Goal: Information Seeking & Learning: Learn about a topic

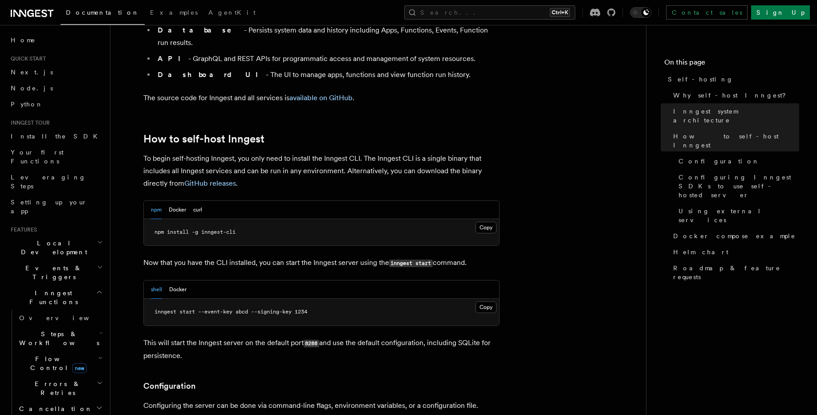
scroll to position [802, 0]
click at [174, 200] on button "Docker" at bounding box center [177, 209] width 17 height 18
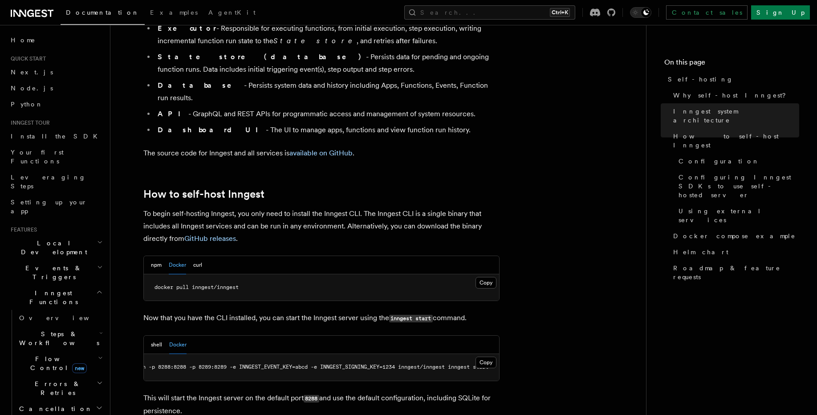
scroll to position [748, 0]
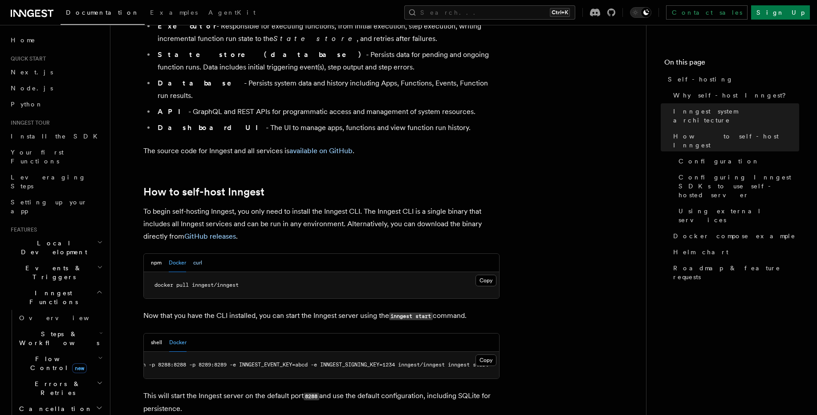
click at [199, 254] on button "curl" at bounding box center [197, 263] width 9 height 18
click at [184, 254] on button "Docker" at bounding box center [177, 263] width 17 height 18
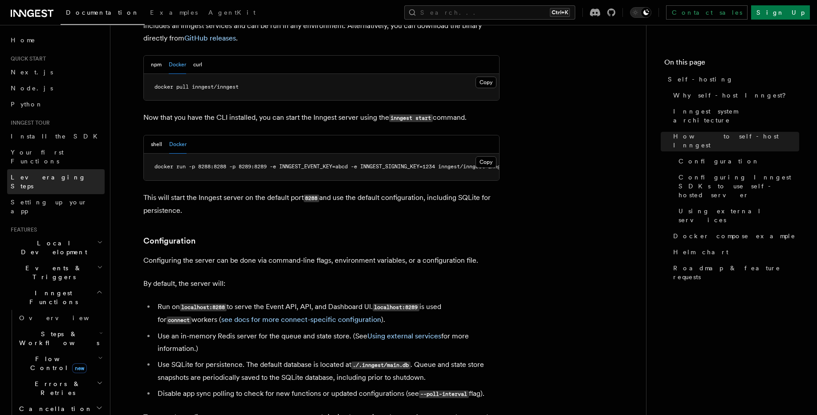
scroll to position [854, 0]
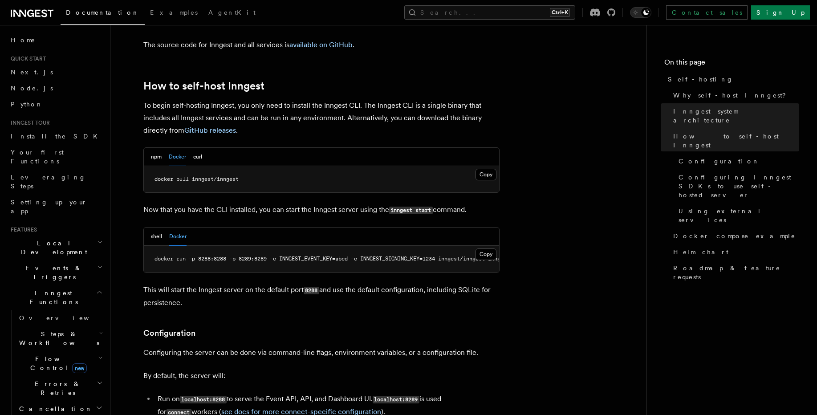
click at [40, 108] on link "Python" at bounding box center [56, 104] width 98 height 16
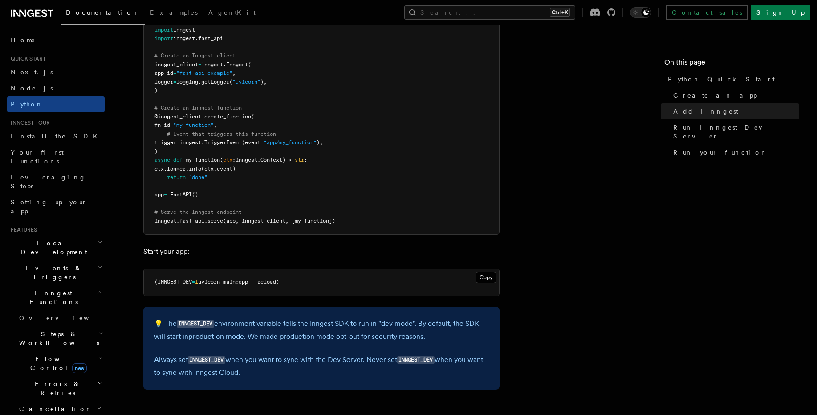
scroll to position [695, 0]
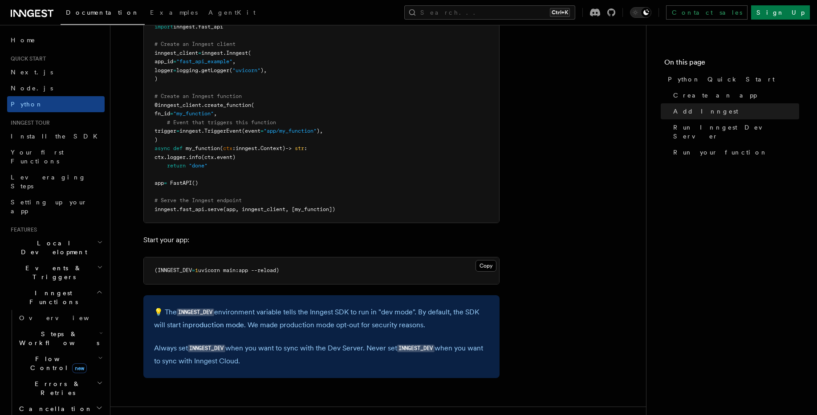
click at [220, 270] on span "uvicorn main:app --reload)" at bounding box center [238, 270] width 81 height 6
click at [308, 270] on pre "(INNGEST_DEV = 1 uvicorn main:app --reload)" at bounding box center [321, 270] width 355 height 27
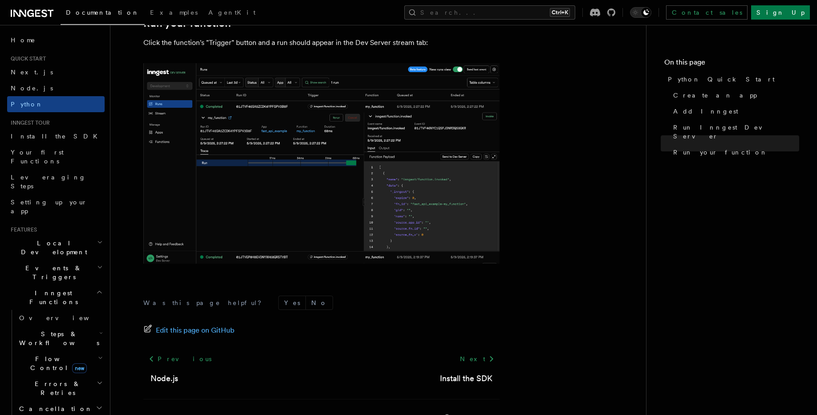
scroll to position [1792, 0]
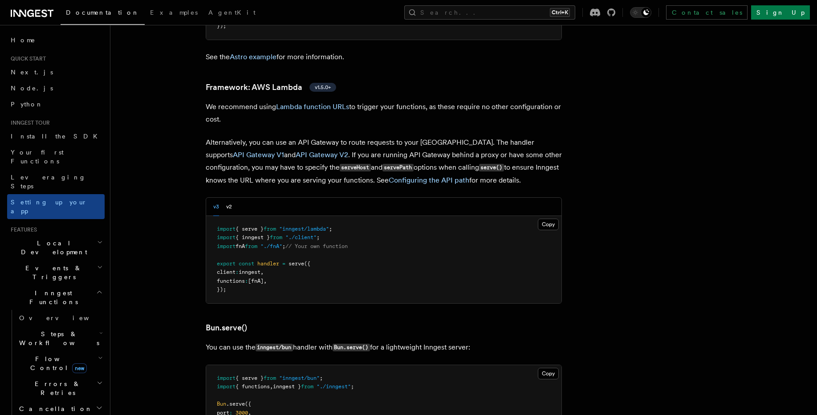
scroll to position [893, 0]
click at [255, 243] on span "from" at bounding box center [251, 246] width 12 height 6
drag, startPoint x: 303, startPoint y: 210, endPoint x: 368, endPoint y: 215, distance: 64.8
click at [368, 216] on pre "import { serve } from "inngest/lambda" ; import { inngest } from "./client" ; i…" at bounding box center [383, 259] width 355 height 87
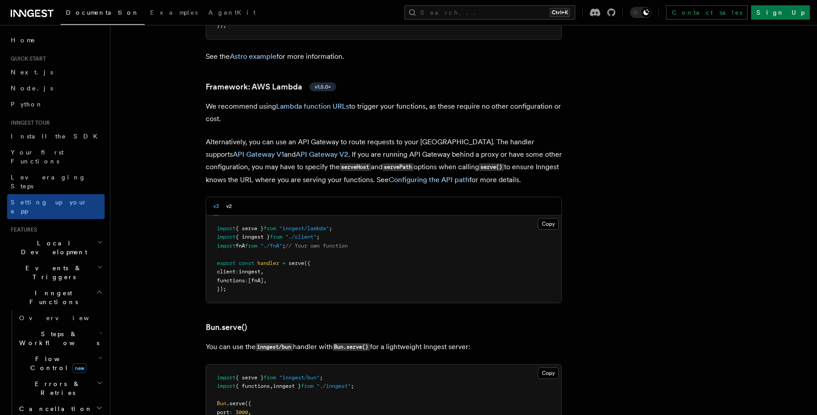
click at [278, 243] on span ""./fnA"" at bounding box center [272, 246] width 22 height 6
click at [290, 242] on pre "import { serve } from "inngest/lambda" ; import { inngest } from "./client" ; i…" at bounding box center [383, 259] width 355 height 87
click at [236, 260] on span at bounding box center [237, 263] width 3 height 6
click at [264, 260] on span "handler" at bounding box center [268, 263] width 22 height 6
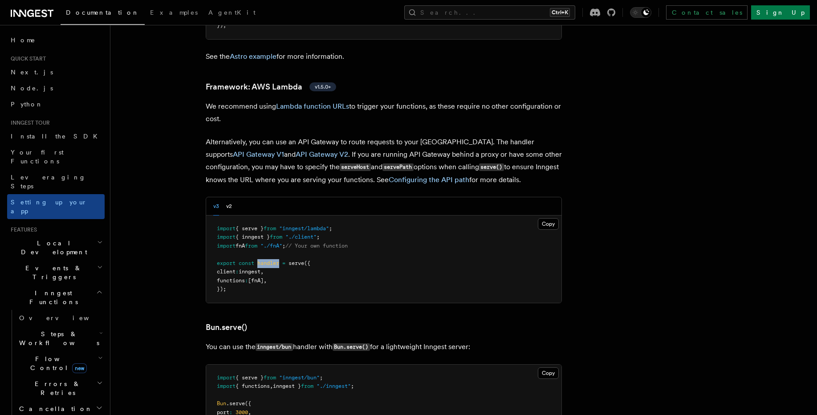
click at [264, 260] on span "handler" at bounding box center [268, 263] width 22 height 6
drag, startPoint x: 303, startPoint y: 231, endPoint x: 278, endPoint y: 232, distance: 25.0
click at [301, 231] on pre "import { serve } from "inngest/lambda" ; import { inngest } from "./client" ; i…" at bounding box center [383, 259] width 355 height 87
click at [257, 269] on span "inngest" at bounding box center [250, 272] width 22 height 6
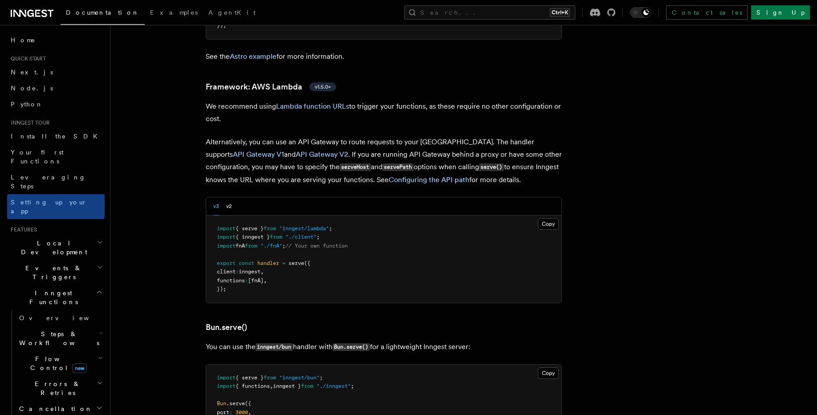
click at [237, 277] on span "functions" at bounding box center [231, 280] width 28 height 6
click at [264, 277] on span "[fnA]" at bounding box center [256, 280] width 16 height 6
click at [309, 245] on pre "import { serve } from "inngest/lambda" ; import { inngest } from "./client" ; i…" at bounding box center [383, 259] width 355 height 87
click at [230, 197] on button "v2" at bounding box center [229, 206] width 6 height 18
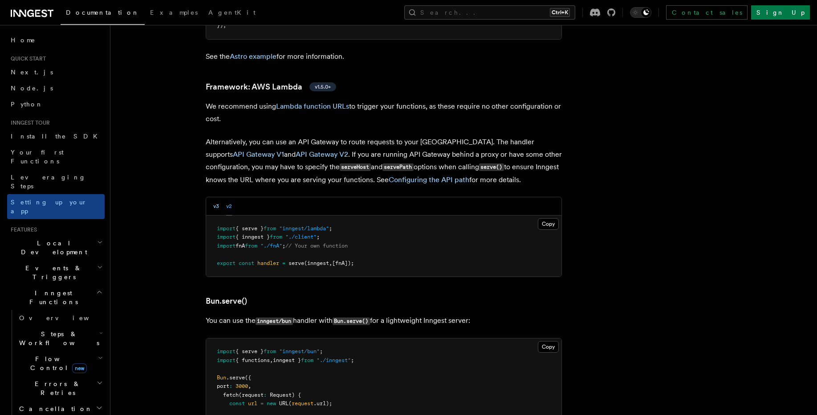
click at [216, 197] on button "v3" at bounding box center [216, 206] width 6 height 18
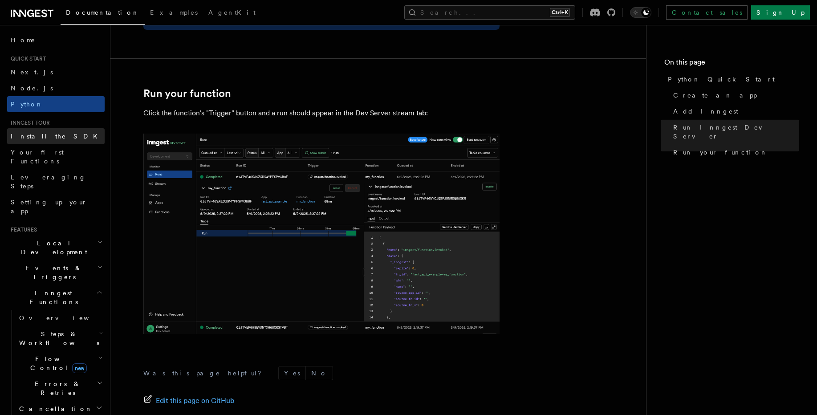
scroll to position [1783, 0]
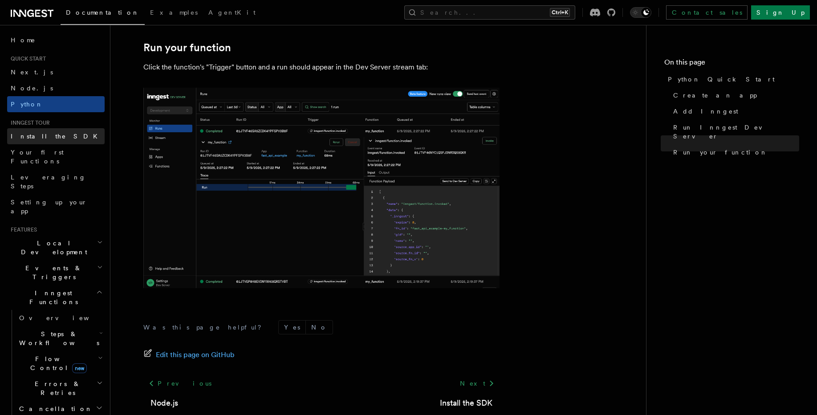
click at [54, 142] on link "Install the SDK" at bounding box center [56, 136] width 98 height 16
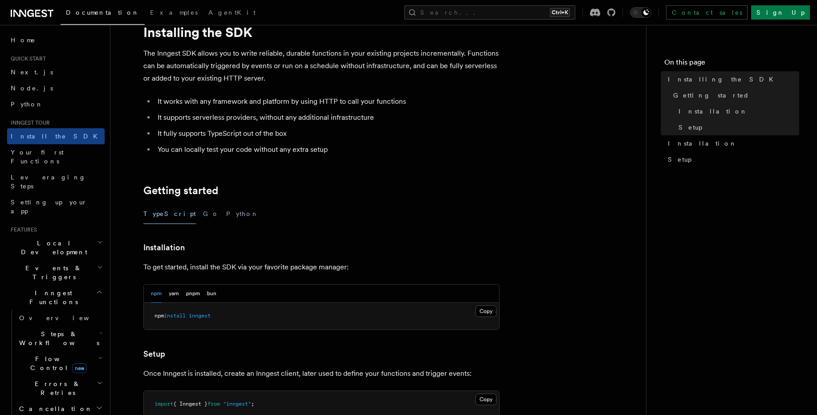
scroll to position [53, 0]
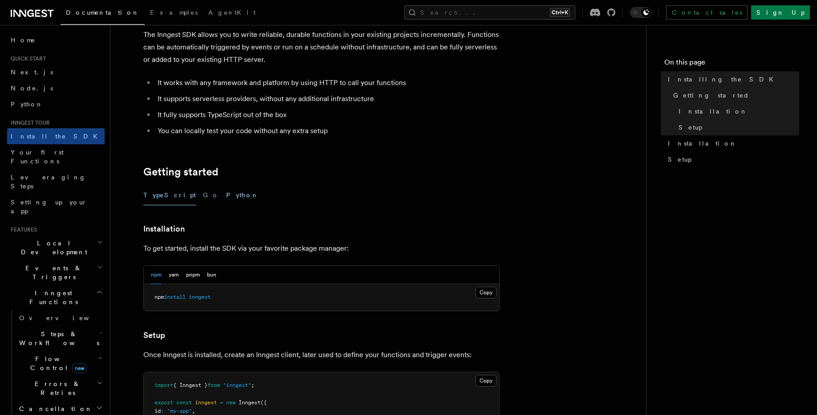
click at [226, 199] on button "Python" at bounding box center [242, 195] width 33 height 20
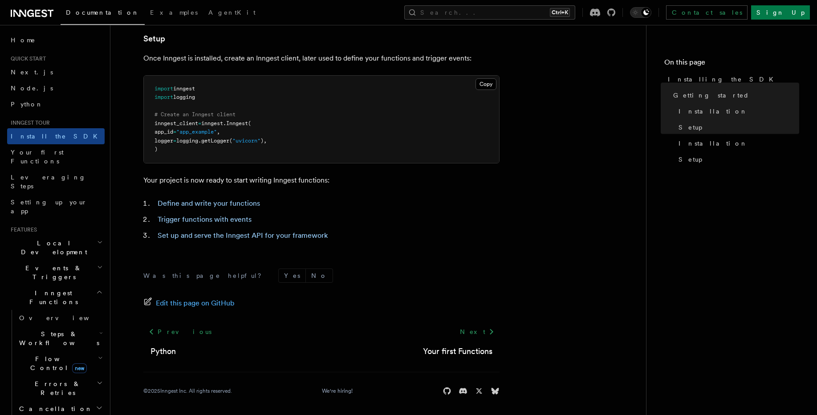
scroll to position [334, 0]
click at [402, 245] on article "Inngest tour Installing the SDK The Inngest SDK allows you to write reliable, d…" at bounding box center [378, 60] width 507 height 710
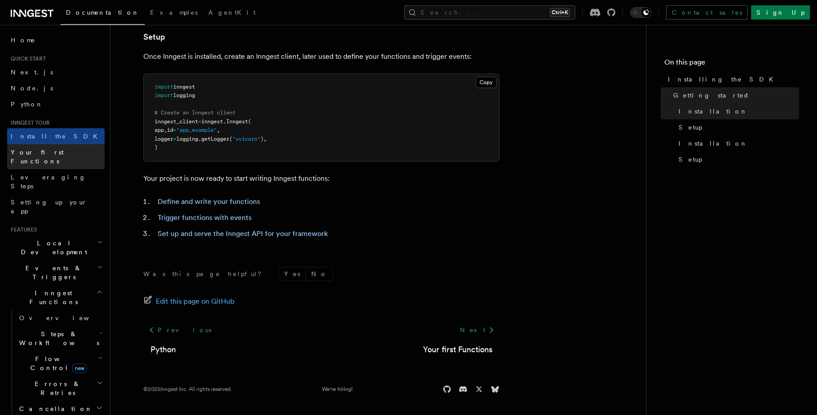
click at [53, 153] on span "Your first Functions" at bounding box center [37, 157] width 53 height 16
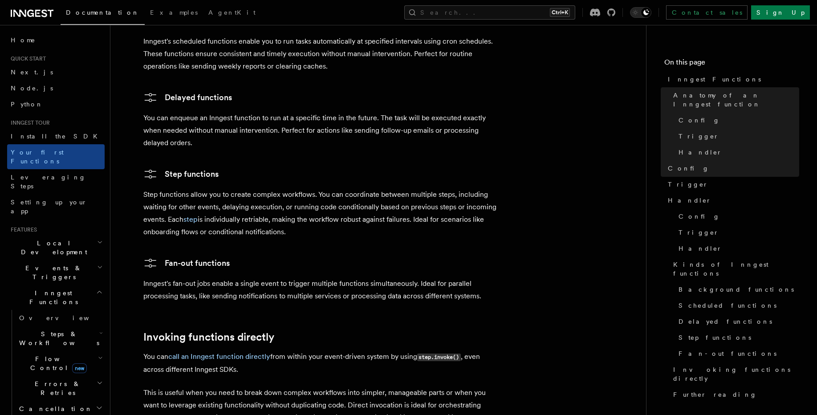
scroll to position [1552, 0]
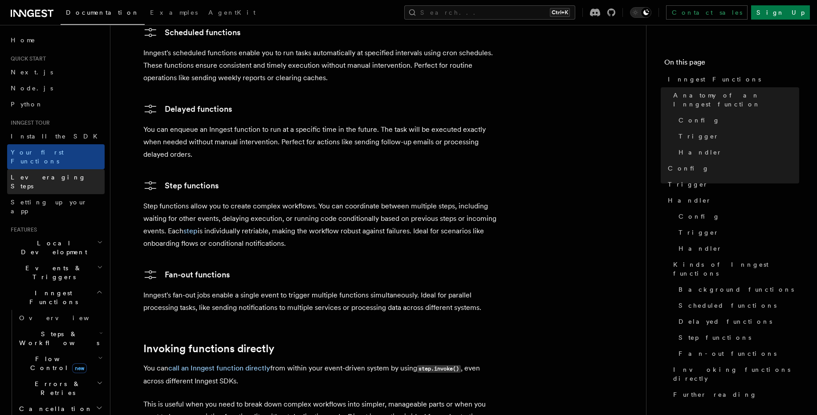
click at [36, 174] on span "Leveraging Steps" at bounding box center [48, 182] width 75 height 16
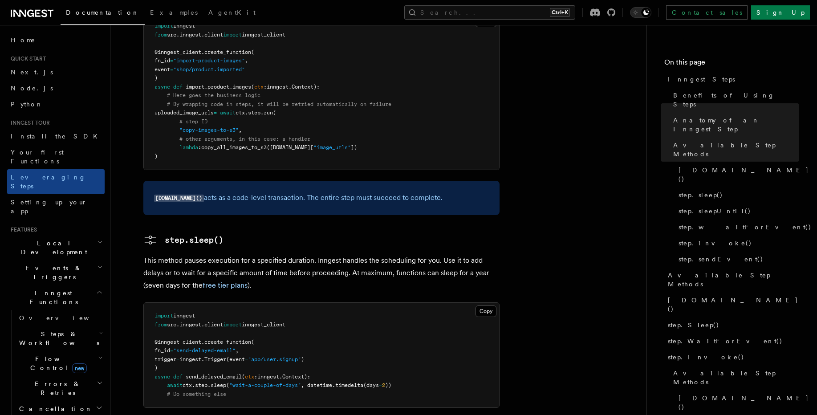
scroll to position [908, 0]
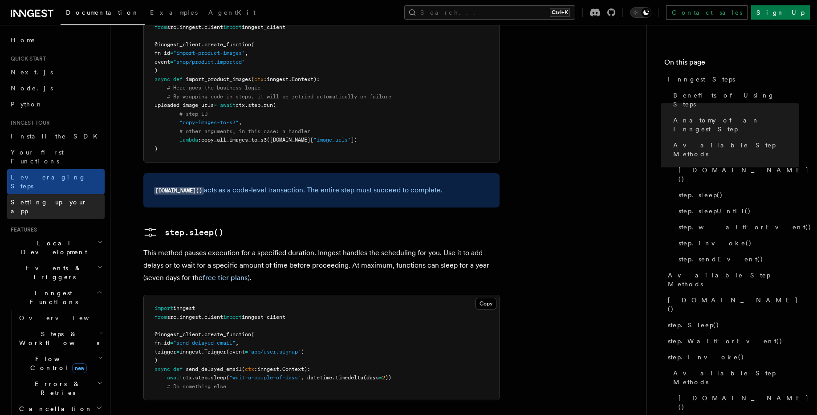
click at [24, 199] on span "Setting up your app" at bounding box center [49, 207] width 77 height 16
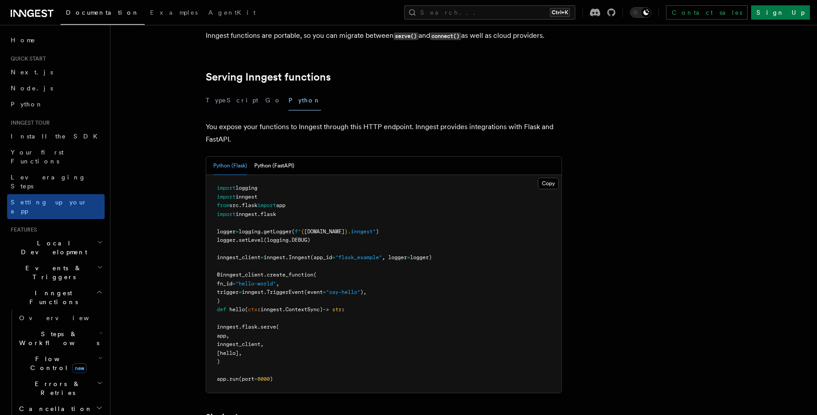
scroll to position [321, 0]
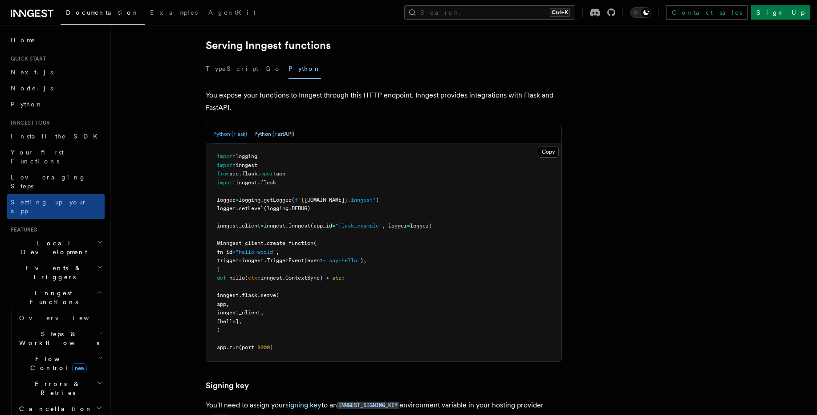
click at [275, 125] on button "Python (FastAPI)" at bounding box center [274, 134] width 40 height 18
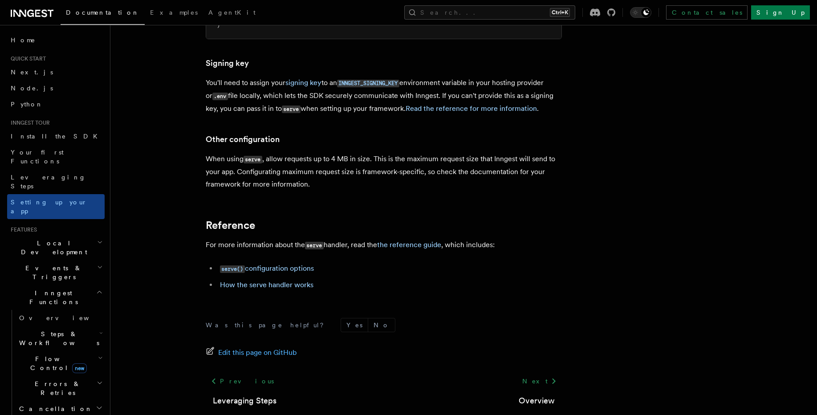
scroll to position [655, 0]
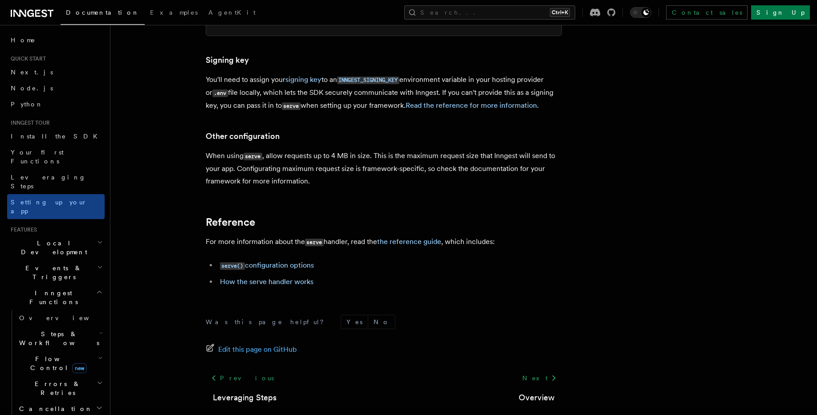
click at [66, 235] on h2 "Local Development" at bounding box center [56, 247] width 98 height 25
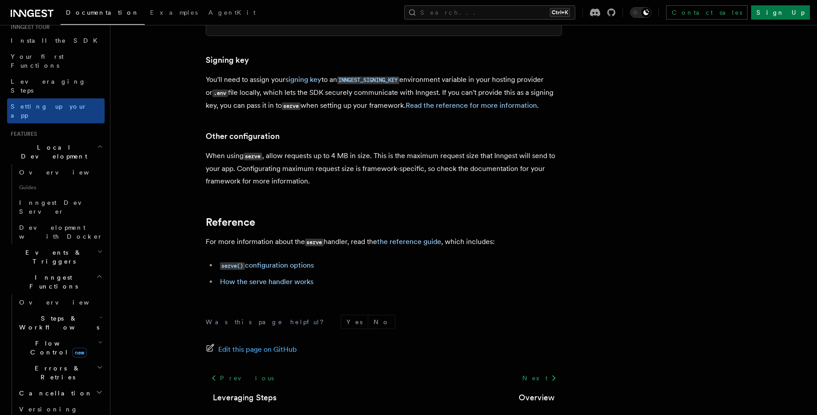
scroll to position [107, 0]
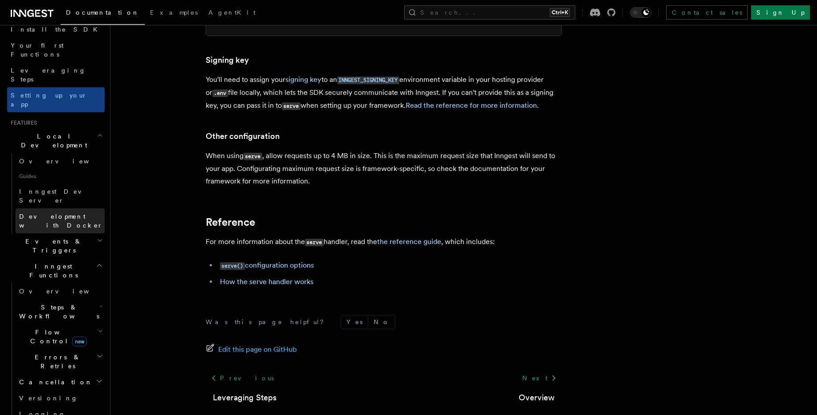
click at [80, 213] on span "Development with Docker" at bounding box center [61, 221] width 84 height 16
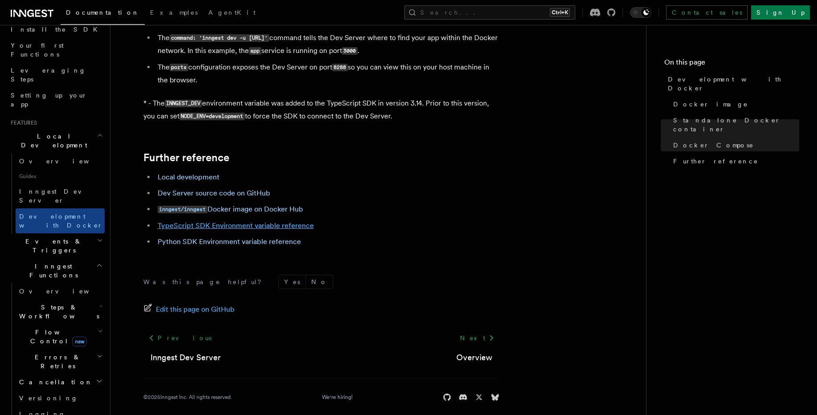
scroll to position [892, 0]
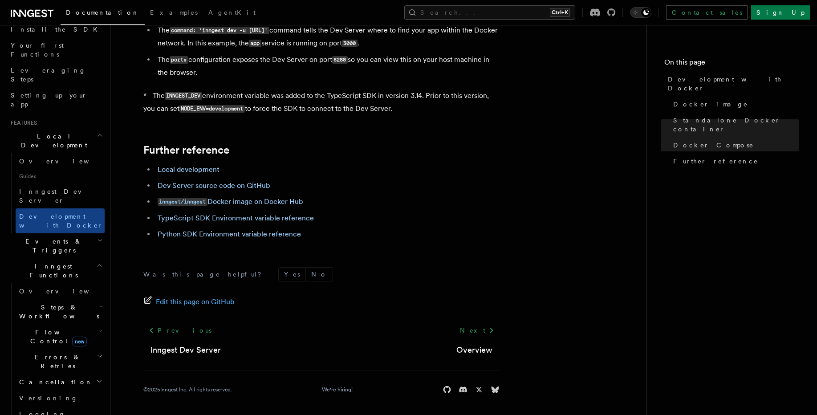
click at [62, 233] on h2 "Events & Triggers" at bounding box center [56, 245] width 98 height 25
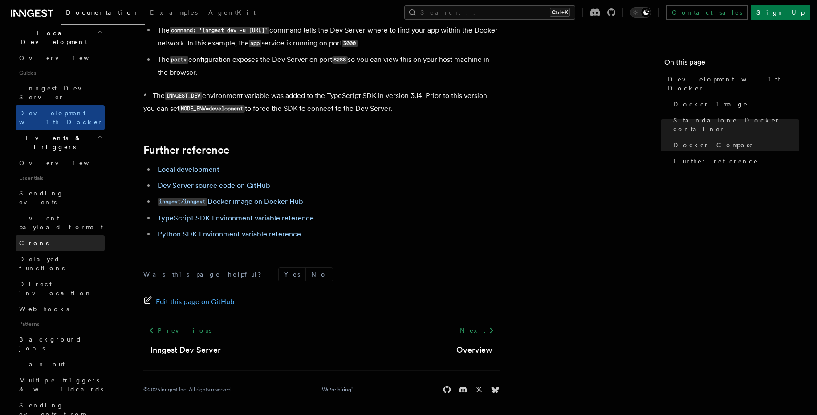
scroll to position [214, 0]
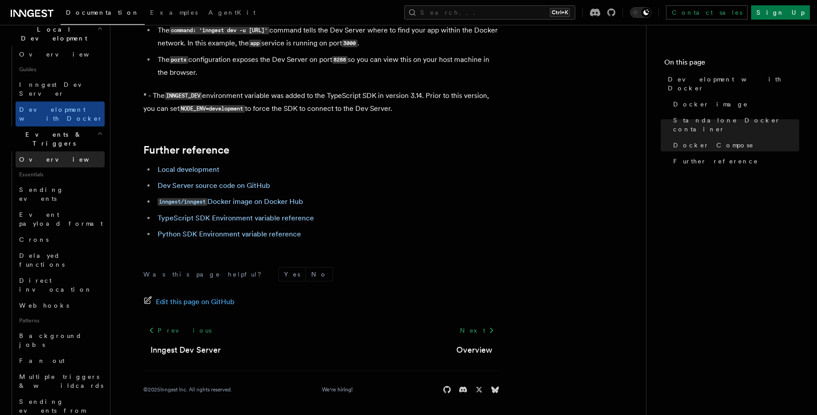
click at [41, 156] on span "Overview" at bounding box center [65, 159] width 92 height 7
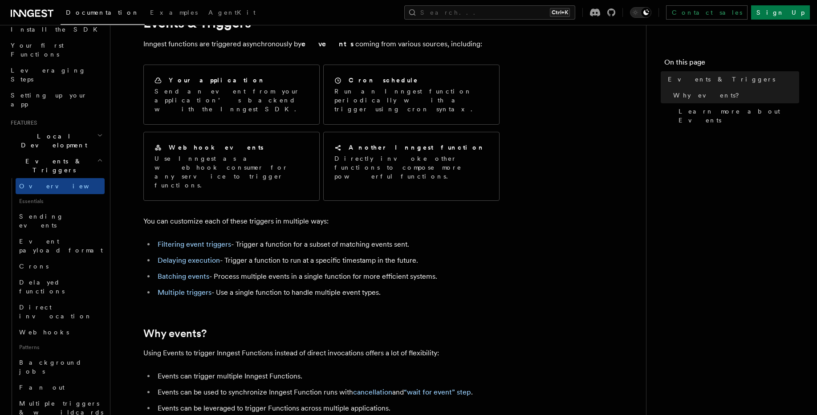
scroll to position [160, 0]
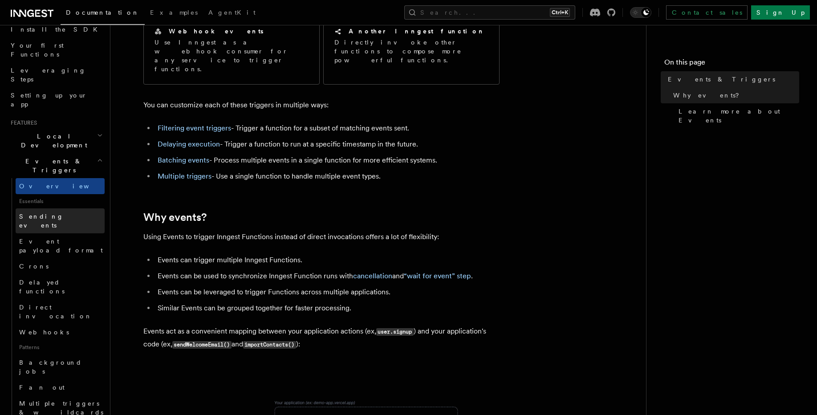
click at [60, 213] on span "Sending events" at bounding box center [41, 221] width 45 height 16
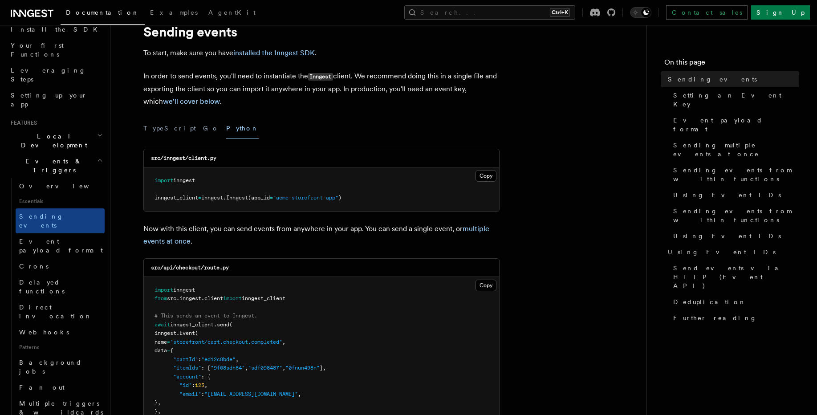
scroll to position [53, 0]
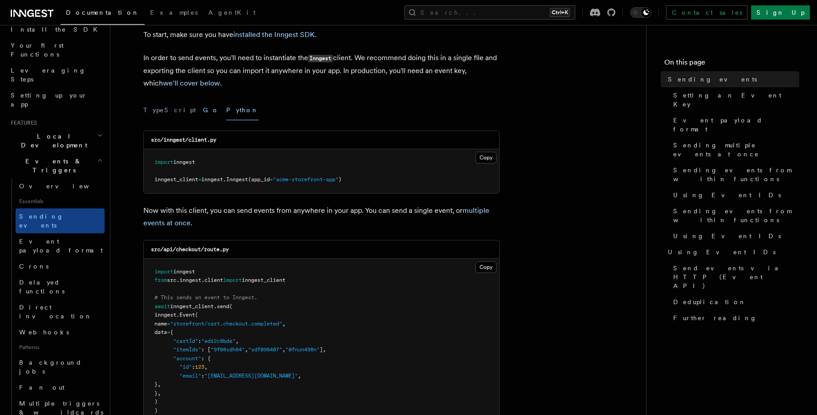
click at [203, 113] on button "Go" at bounding box center [211, 110] width 16 height 20
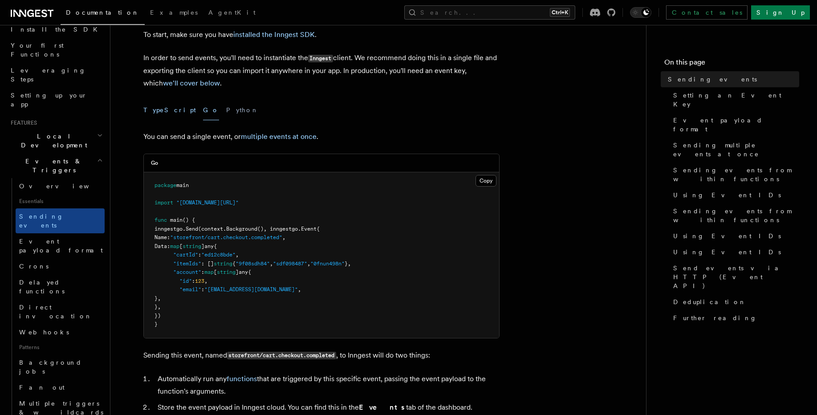
click at [158, 112] on button "TypeScript" at bounding box center [169, 110] width 53 height 20
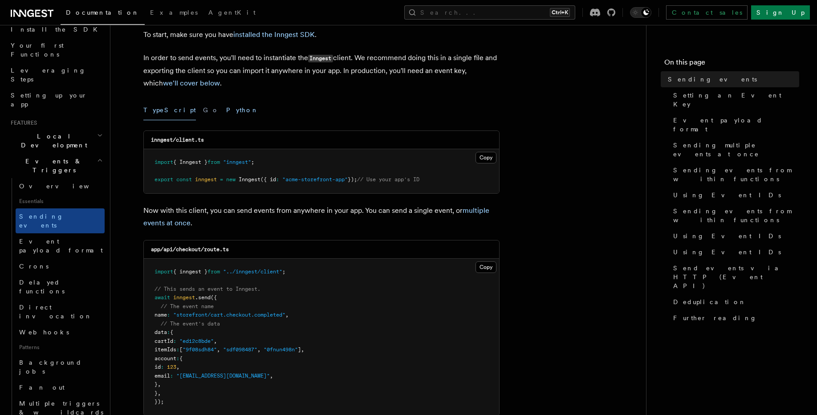
click at [226, 111] on button "Python" at bounding box center [242, 110] width 33 height 20
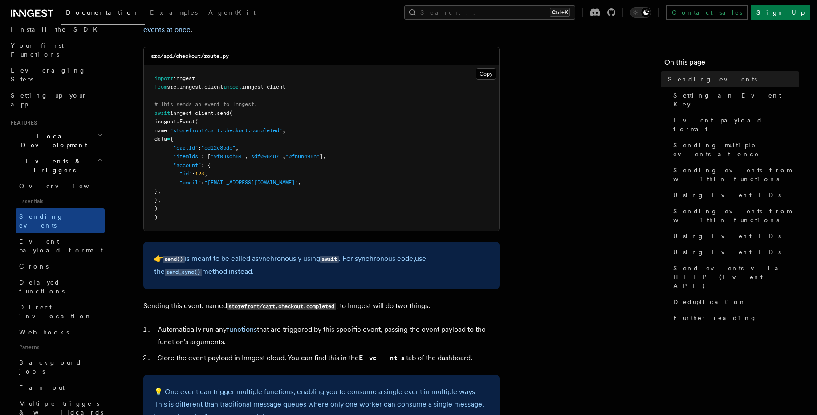
scroll to position [267, 0]
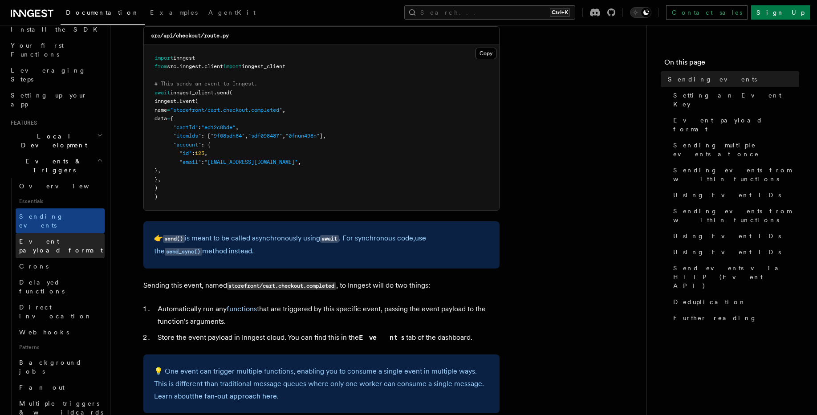
click at [37, 237] on span "Event payload format" at bounding box center [62, 246] width 86 height 18
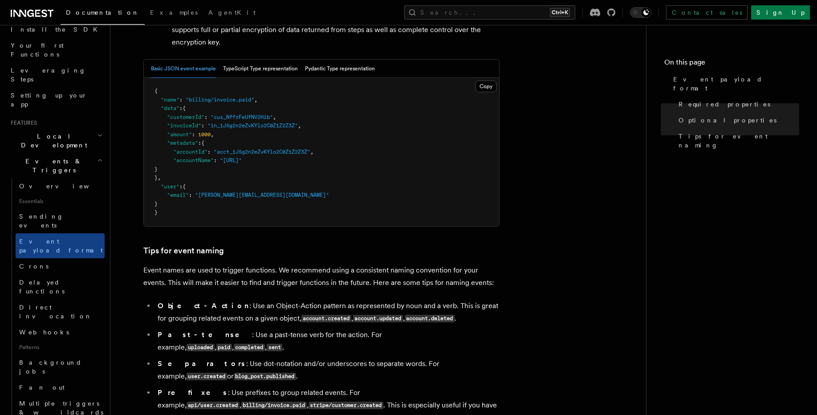
scroll to position [374, 0]
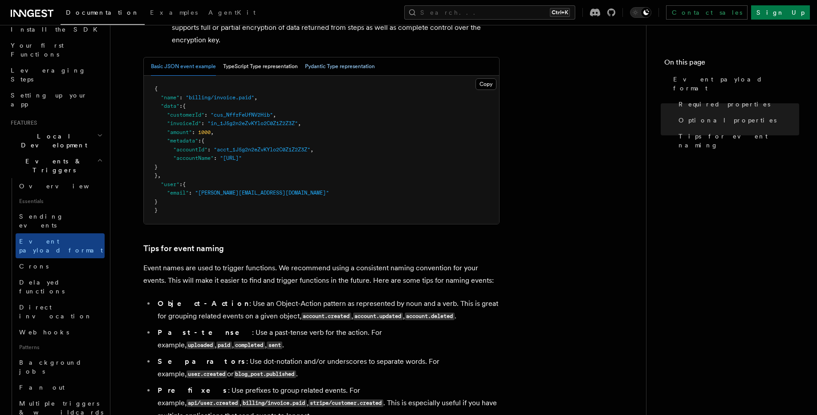
click at [340, 69] on button "Pydantic Type representation" at bounding box center [340, 66] width 70 height 18
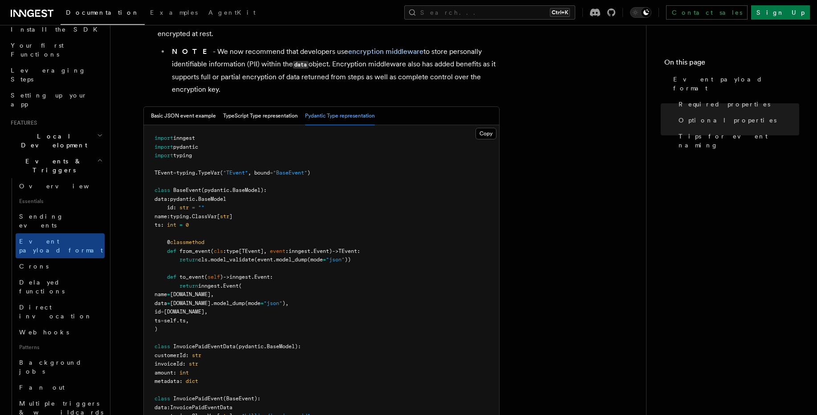
scroll to position [321, 0]
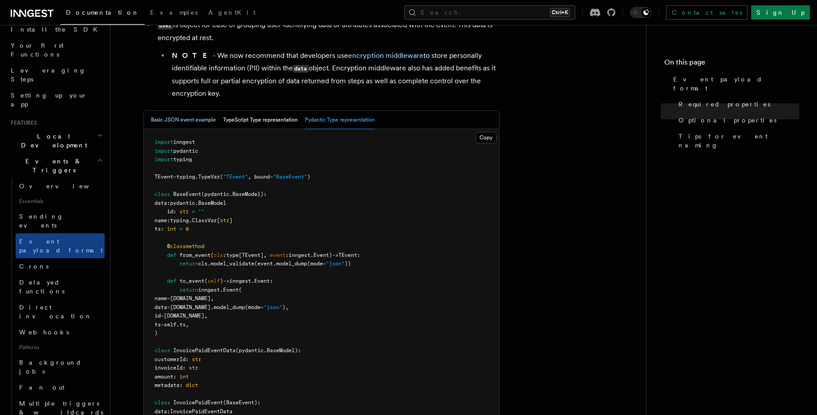
click at [189, 124] on button "Basic JSON event example" at bounding box center [183, 120] width 65 height 18
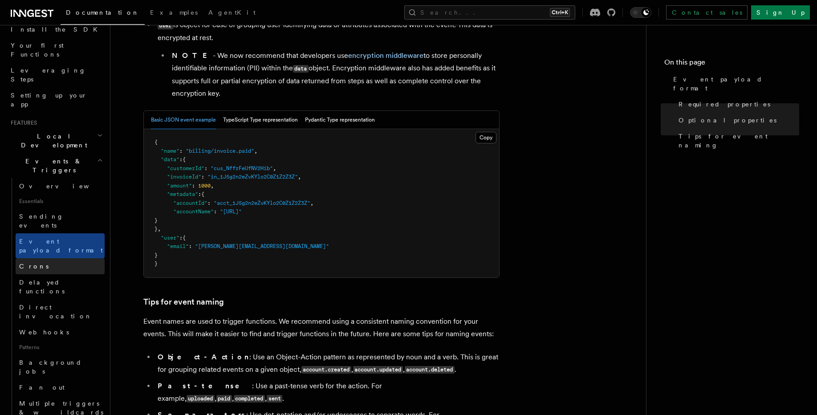
click at [55, 258] on link "Crons" at bounding box center [60, 266] width 89 height 16
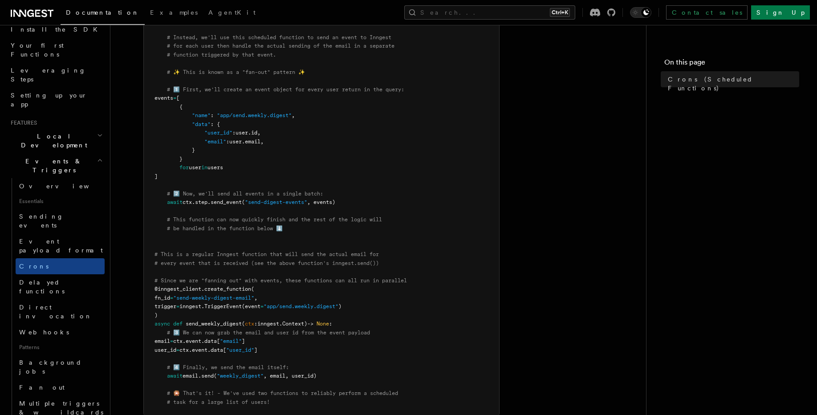
scroll to position [428, 0]
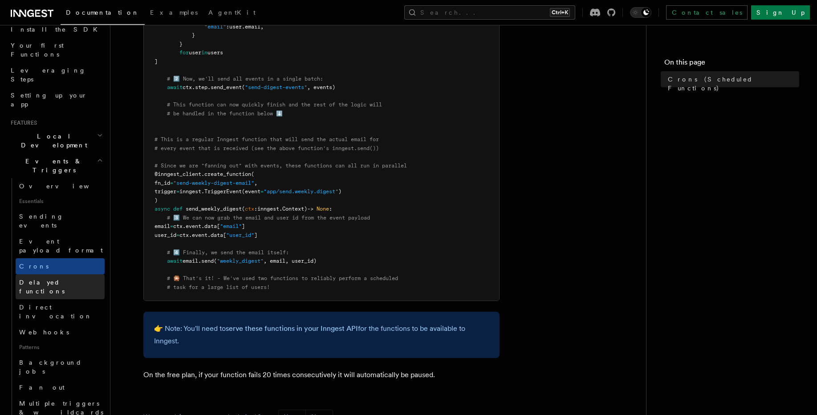
click at [59, 278] on span "Delayed functions" at bounding box center [62, 287] width 86 height 18
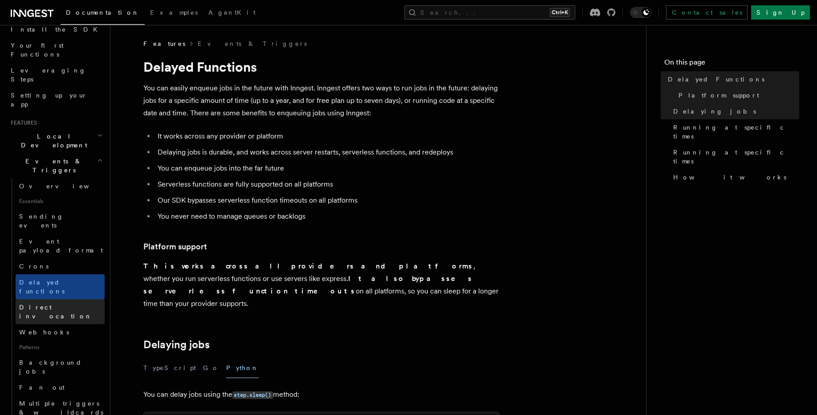
click at [51, 304] on span "Direct invocation" at bounding box center [55, 312] width 73 height 16
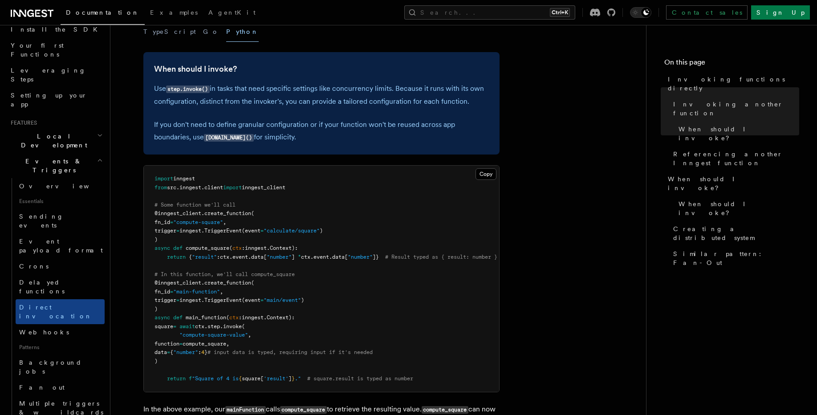
scroll to position [321, 0]
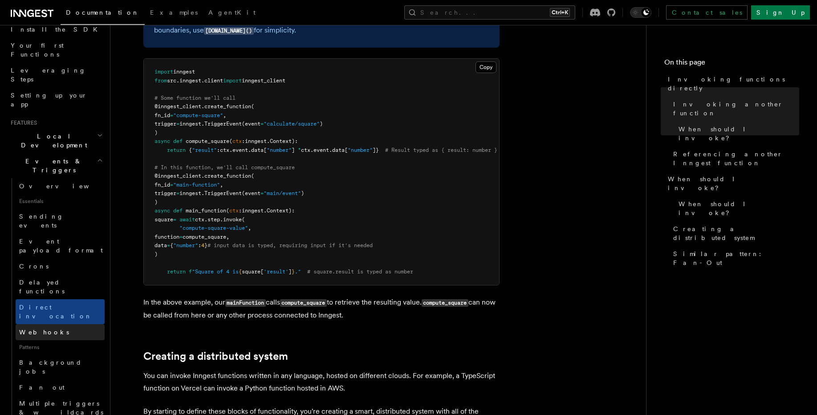
click at [61, 324] on link "Webhooks" at bounding box center [60, 332] width 89 height 16
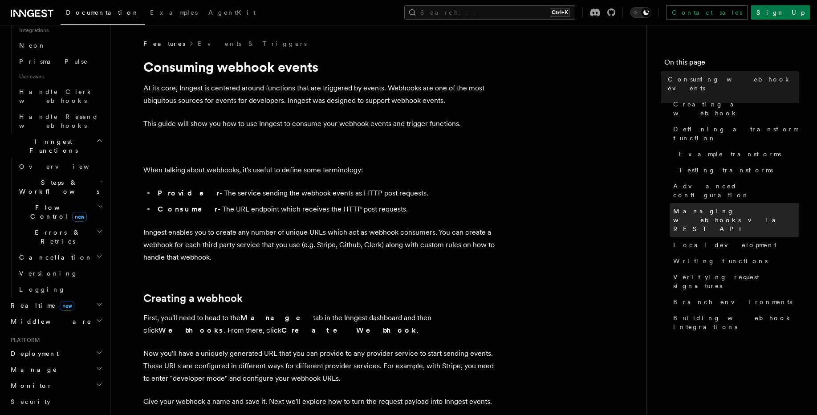
click at [693, 207] on span "Managing webhooks via REST API" at bounding box center [736, 220] width 126 height 27
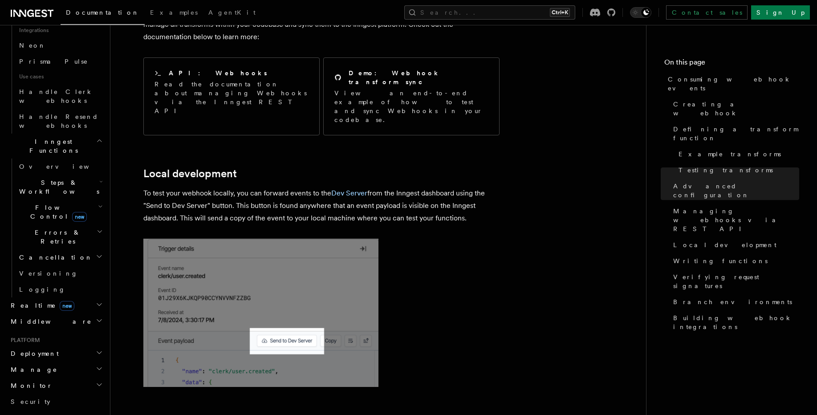
scroll to position [1946, 0]
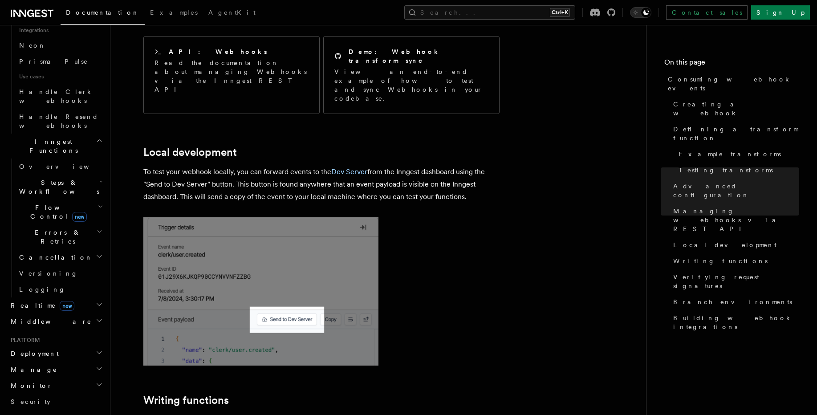
click at [324, 298] on img at bounding box center [260, 291] width 235 height 148
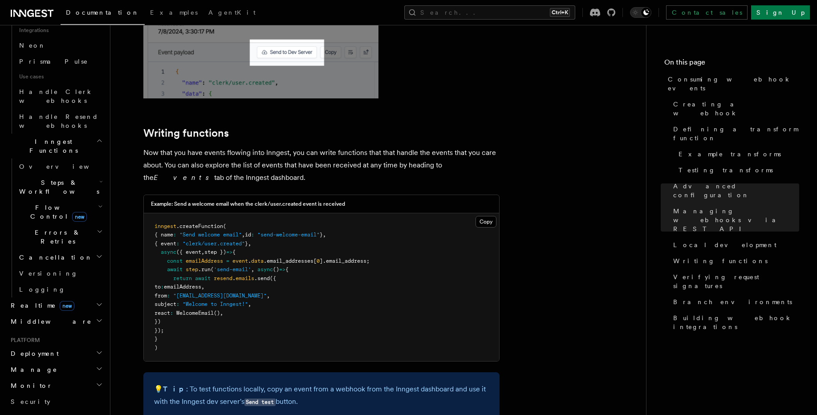
scroll to position [2427, 0]
